Goal: Task Accomplishment & Management: Manage account settings

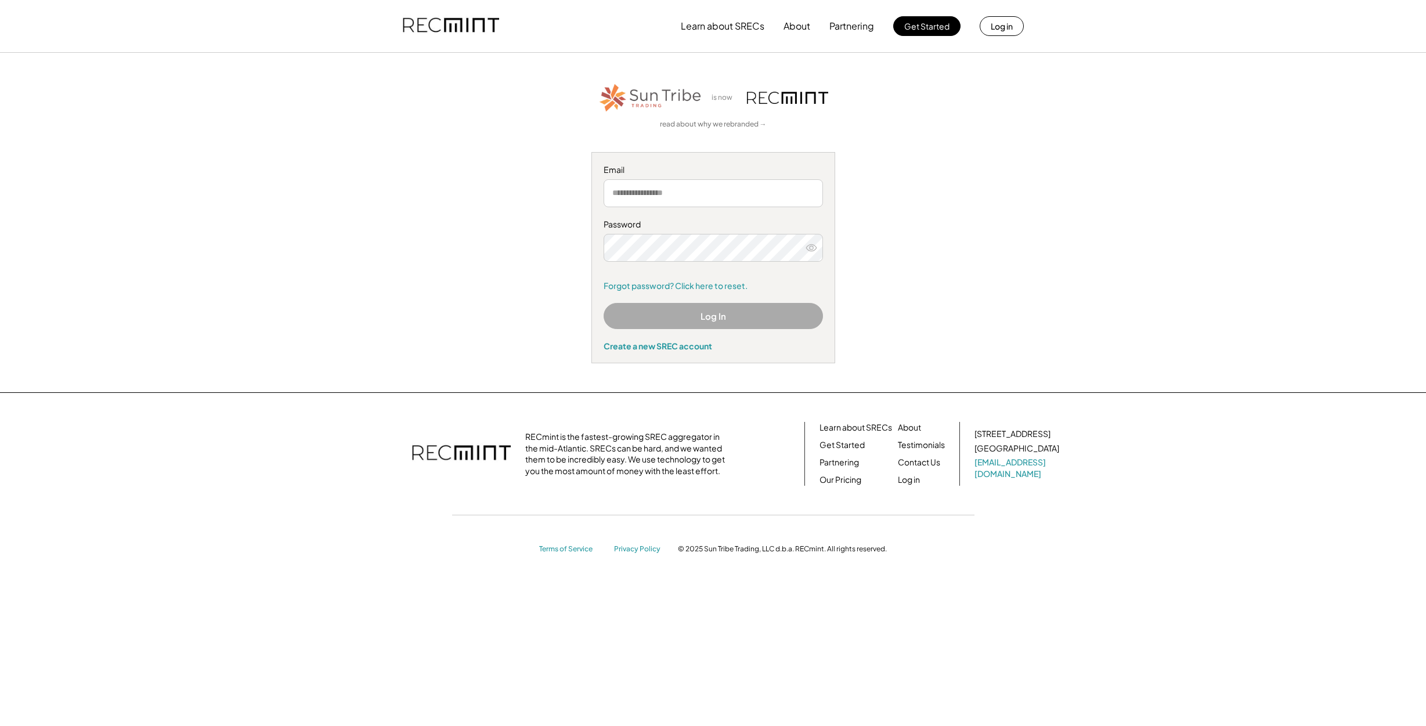
type input "**********"
click at [694, 317] on button "Log In" at bounding box center [713, 316] width 219 height 26
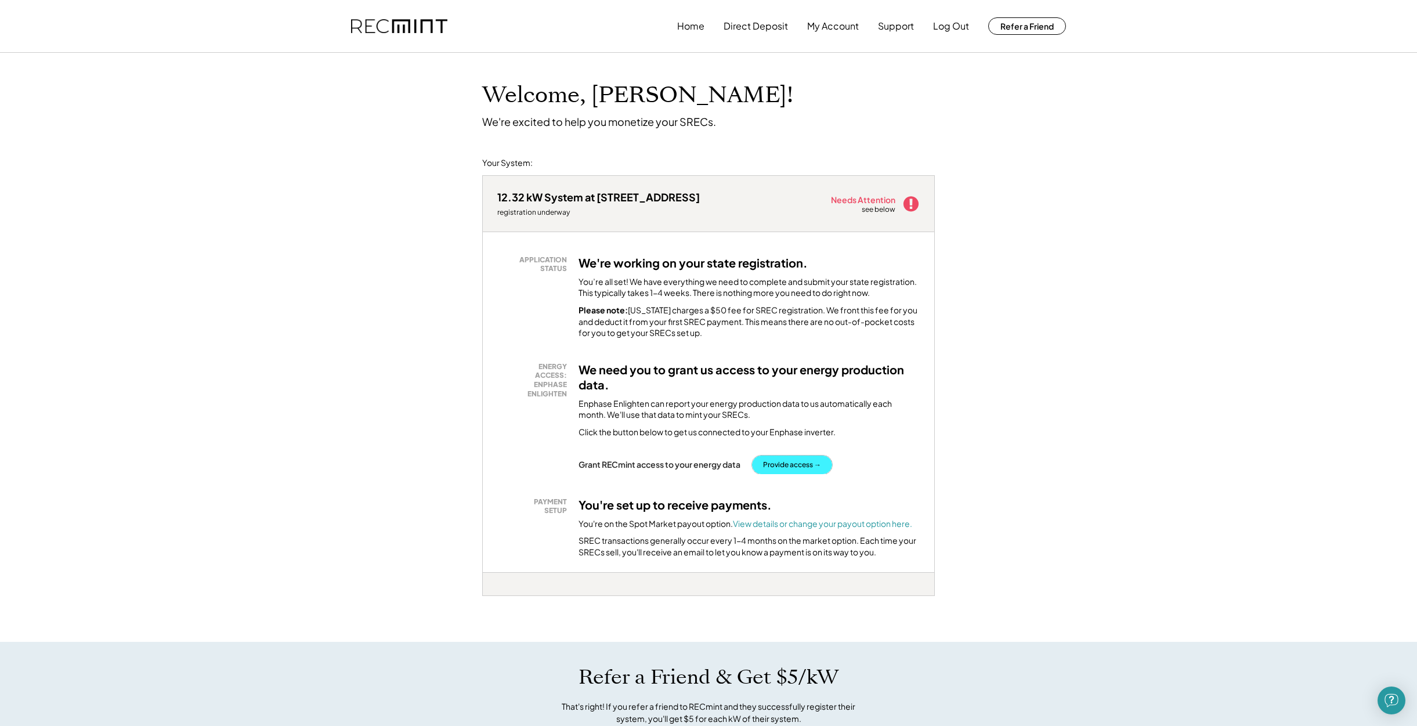
click at [801, 464] on button "Provide access →" at bounding box center [792, 465] width 80 height 19
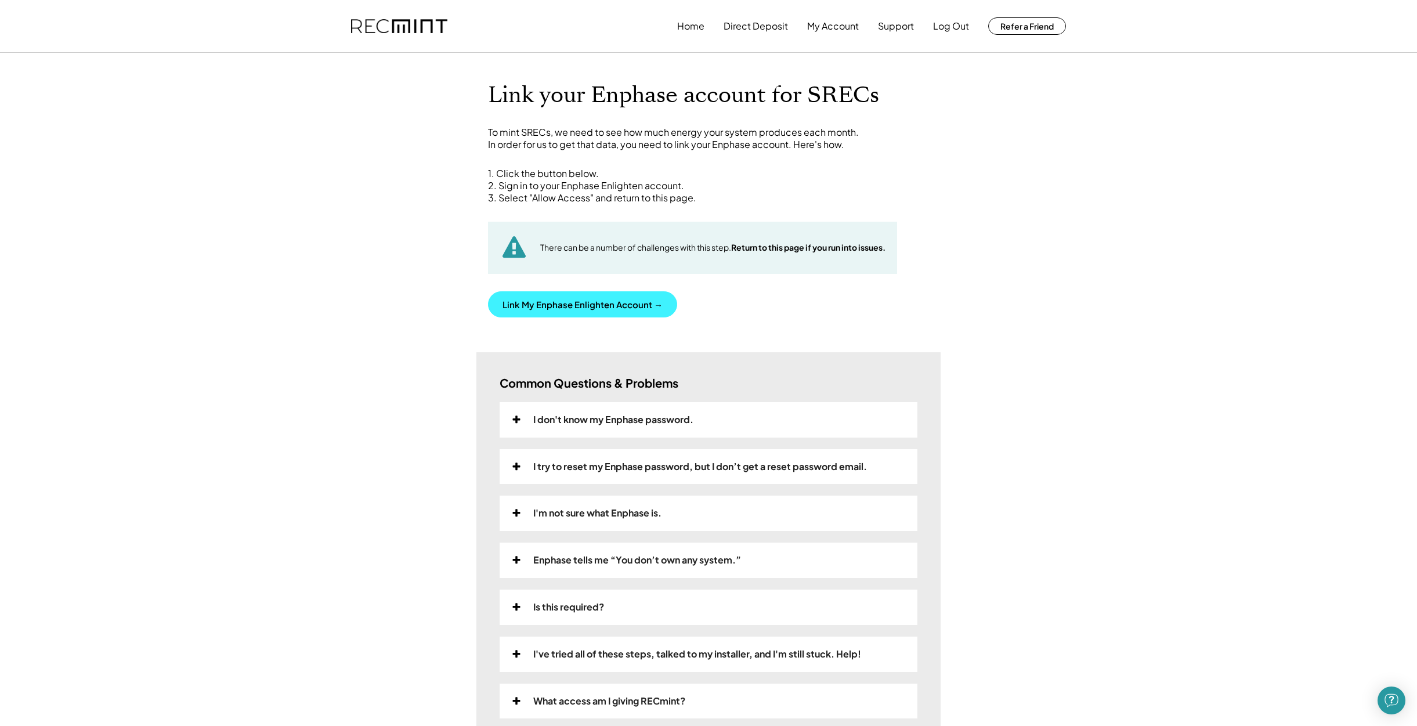
click at [631, 305] on button "Link My Enphase Enlighten Account →" at bounding box center [582, 304] width 189 height 26
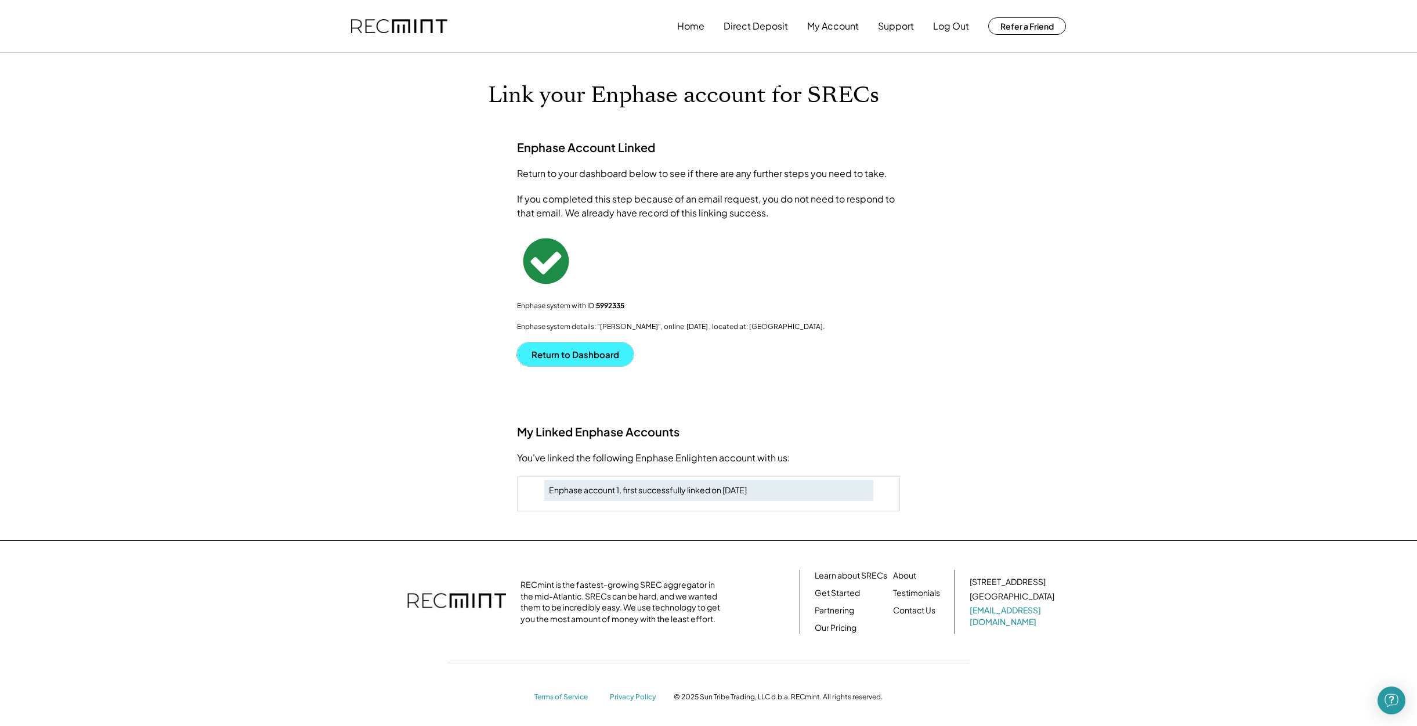
click at [589, 353] on button "Return to Dashboard" at bounding box center [575, 354] width 117 height 24
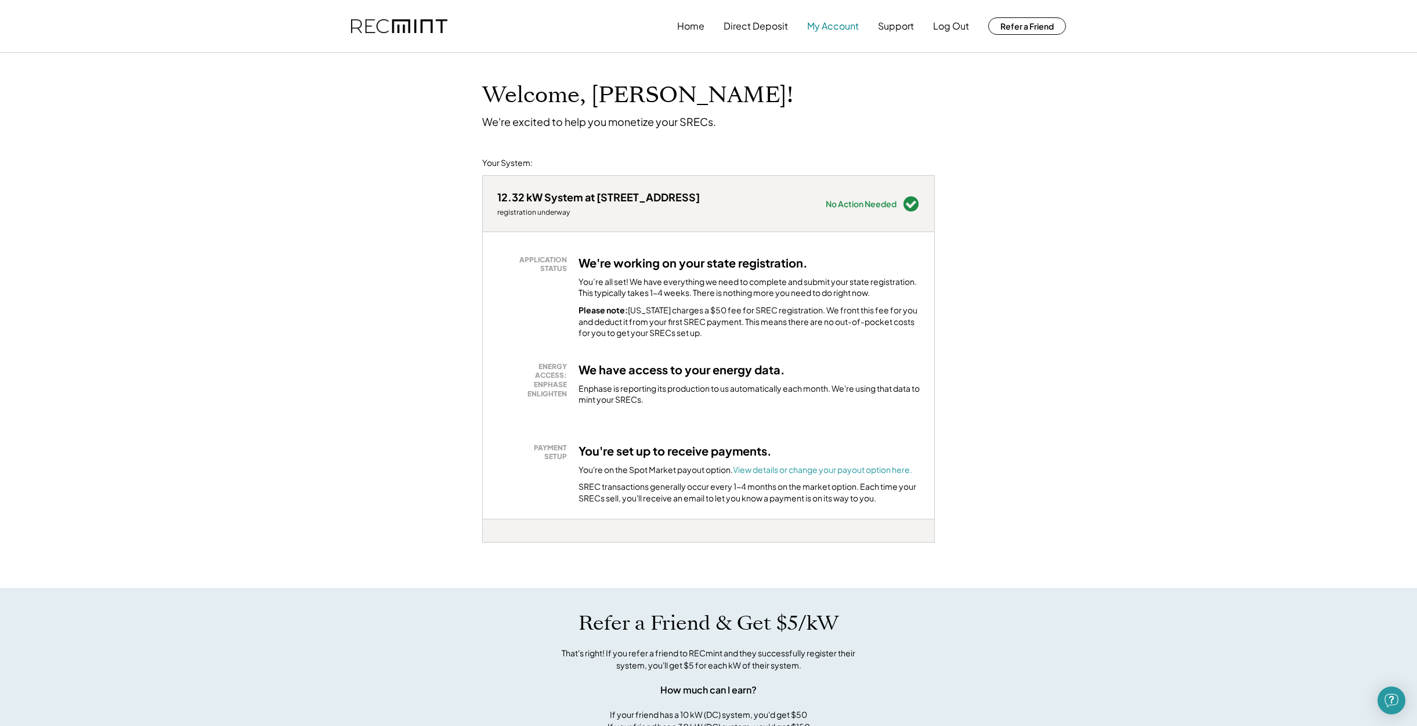
click at [839, 26] on button "My Account" at bounding box center [833, 26] width 52 height 23
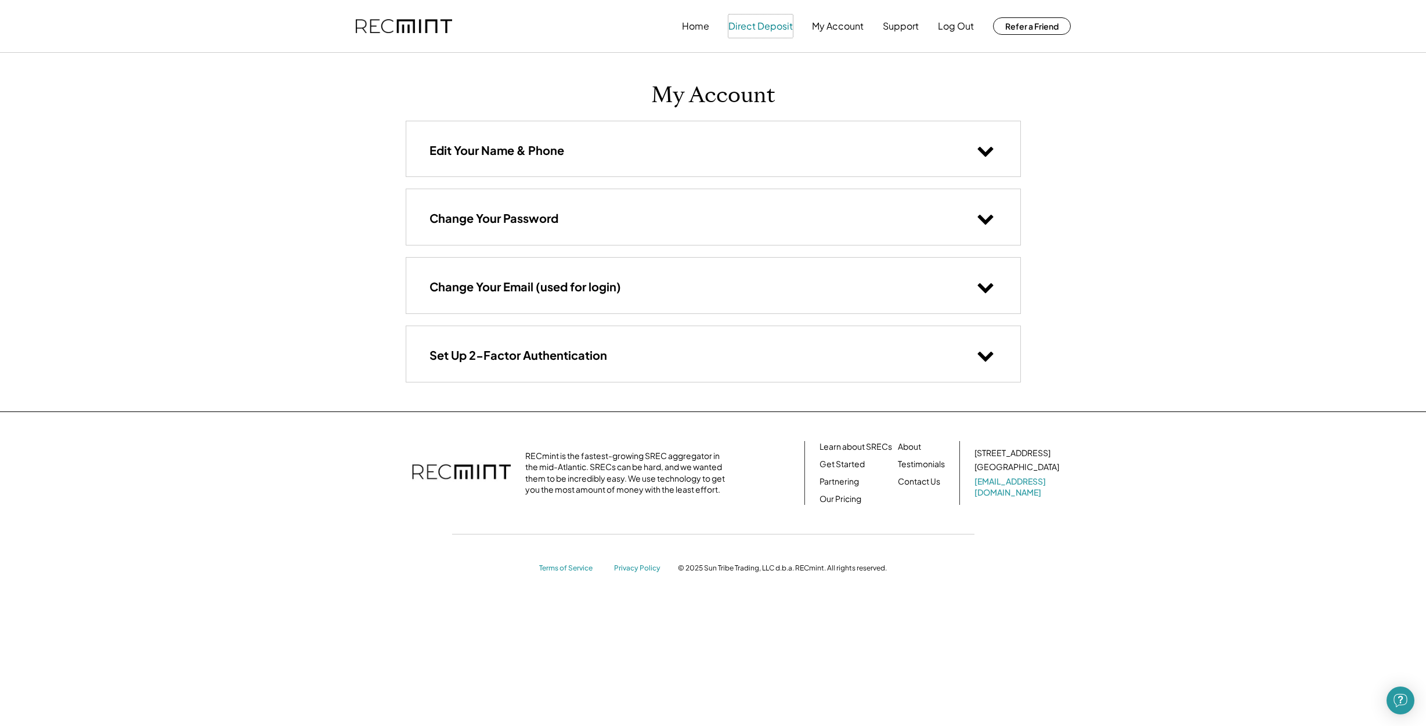
click at [772, 26] on button "Direct Deposit" at bounding box center [760, 26] width 64 height 23
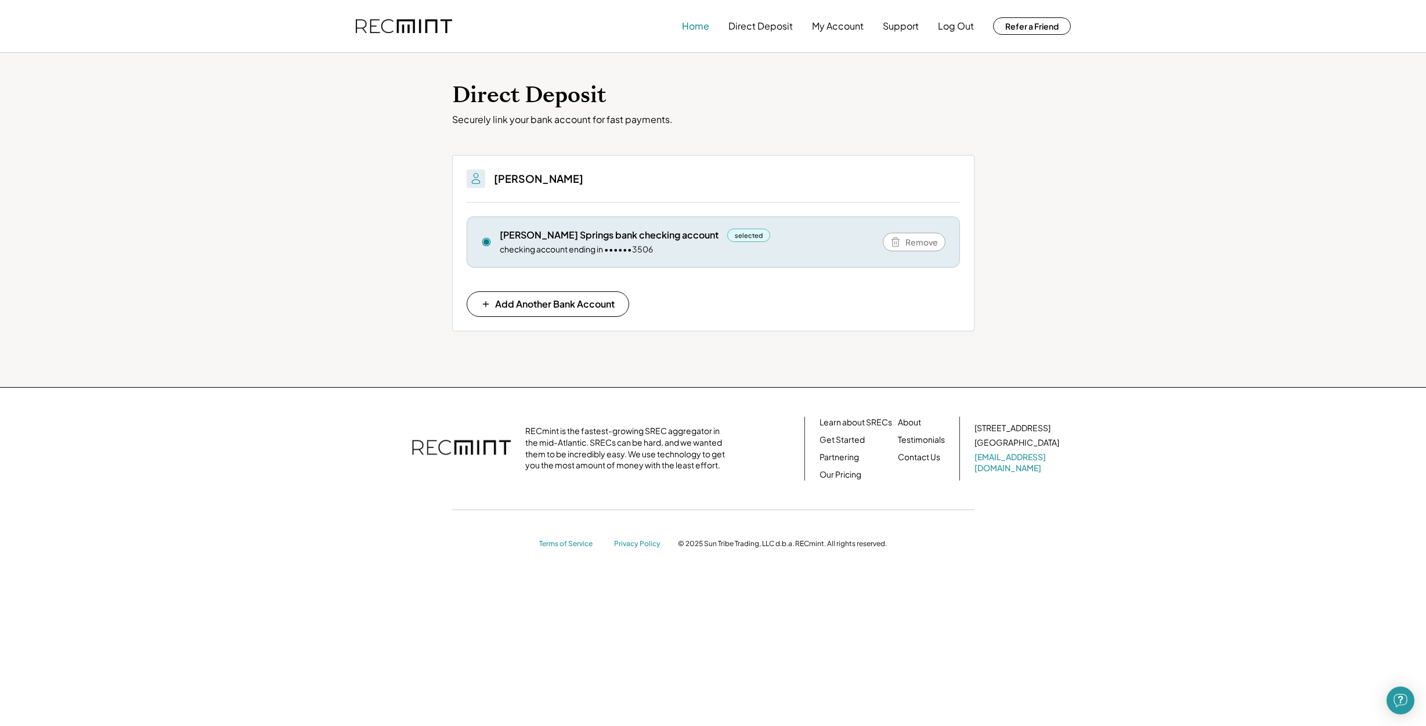
click at [700, 29] on button "Home" at bounding box center [695, 26] width 27 height 23
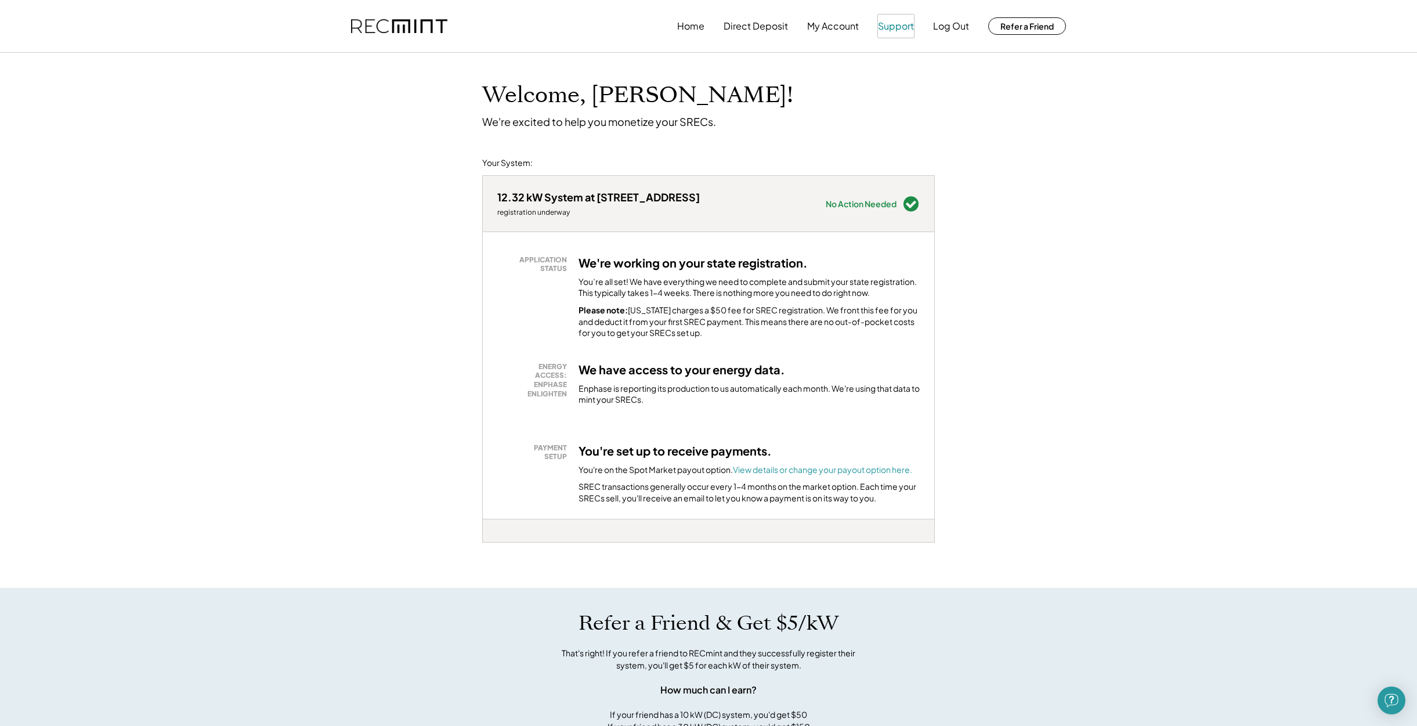
click at [897, 32] on button "Support" at bounding box center [896, 26] width 36 height 23
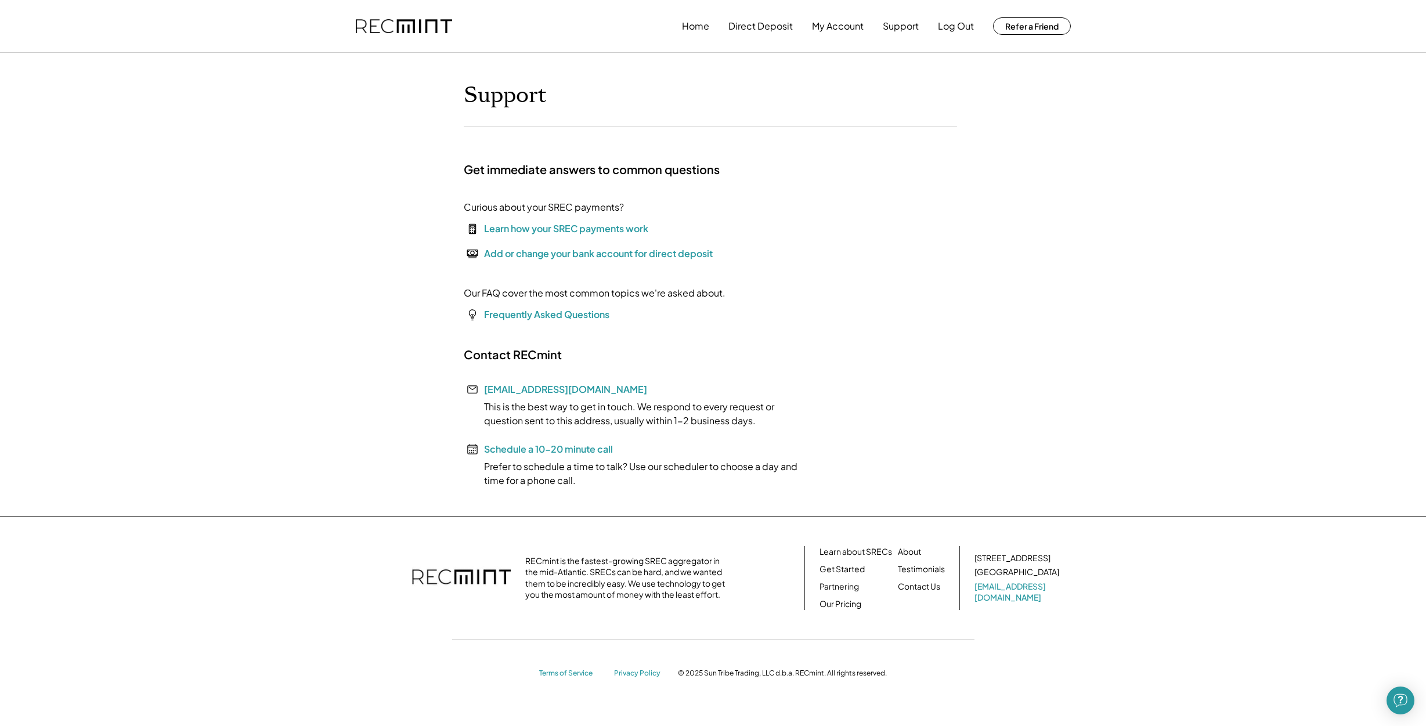
click at [574, 226] on div "Learn how your SREC payments work" at bounding box center [566, 229] width 164 height 14
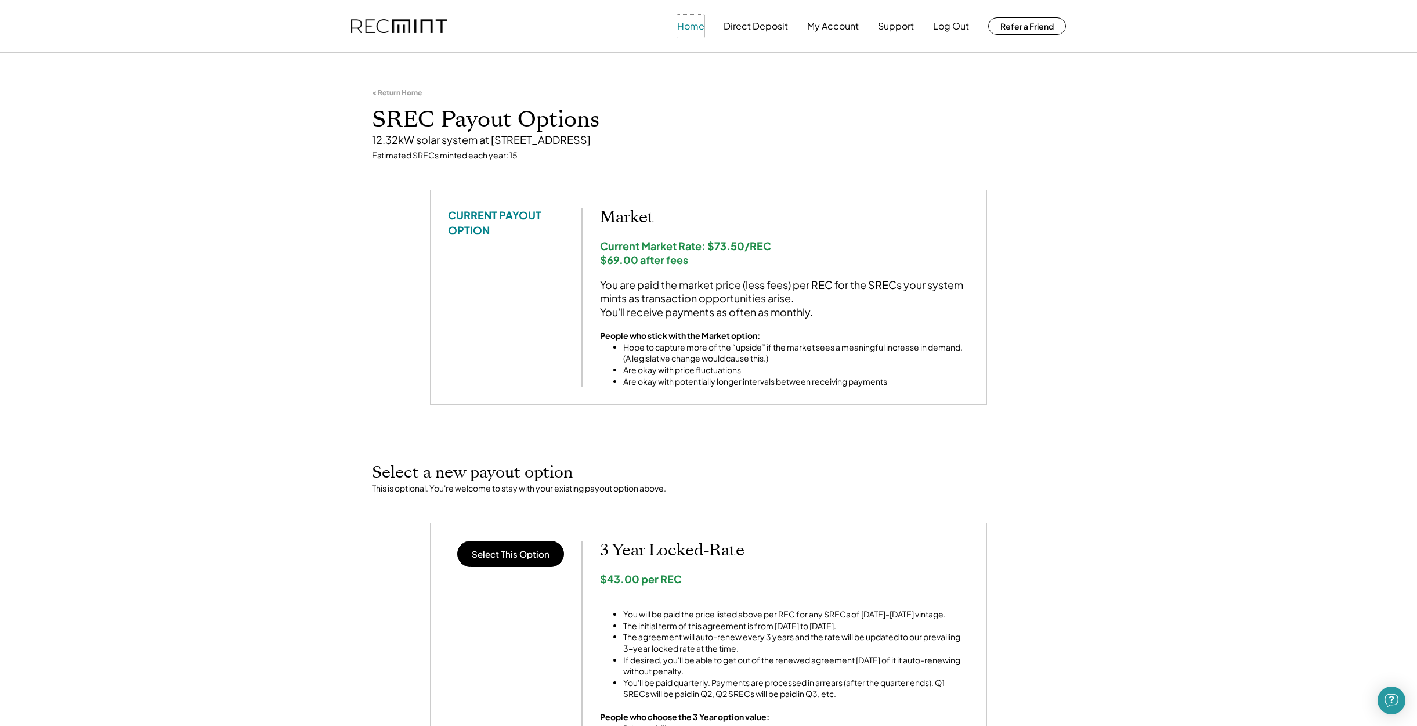
click at [686, 26] on button "Home" at bounding box center [690, 26] width 27 height 23
